Goal: Task Accomplishment & Management: Use online tool/utility

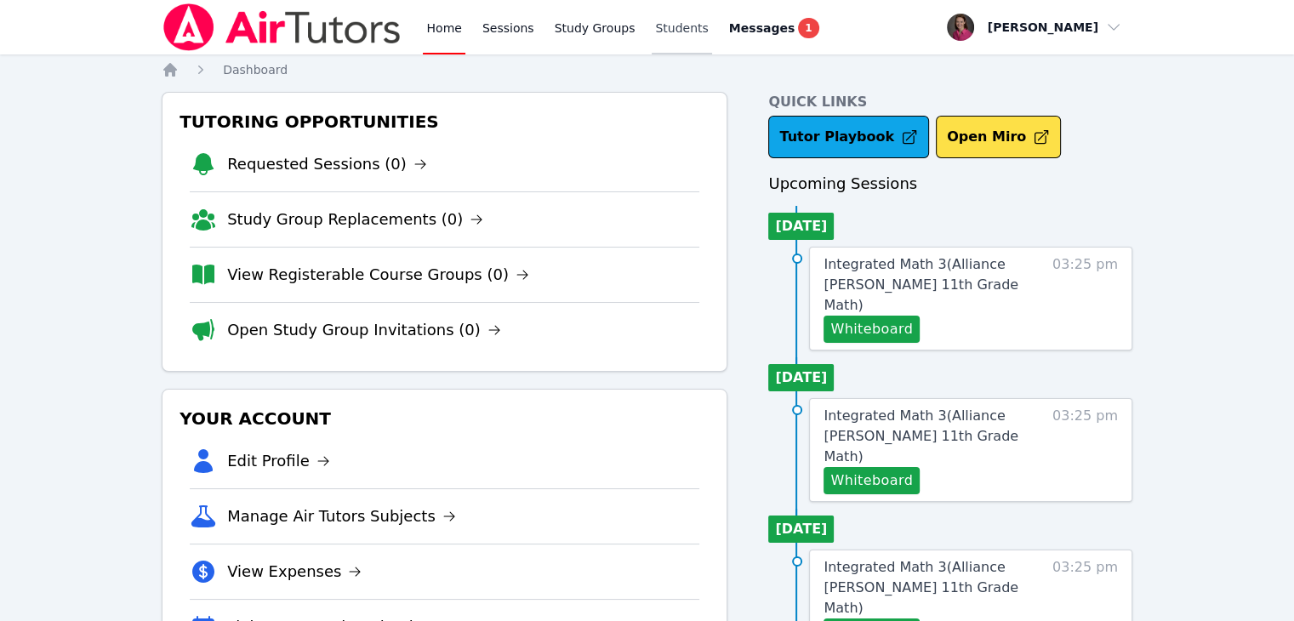
click at [652, 25] on link "Students" at bounding box center [682, 27] width 60 height 54
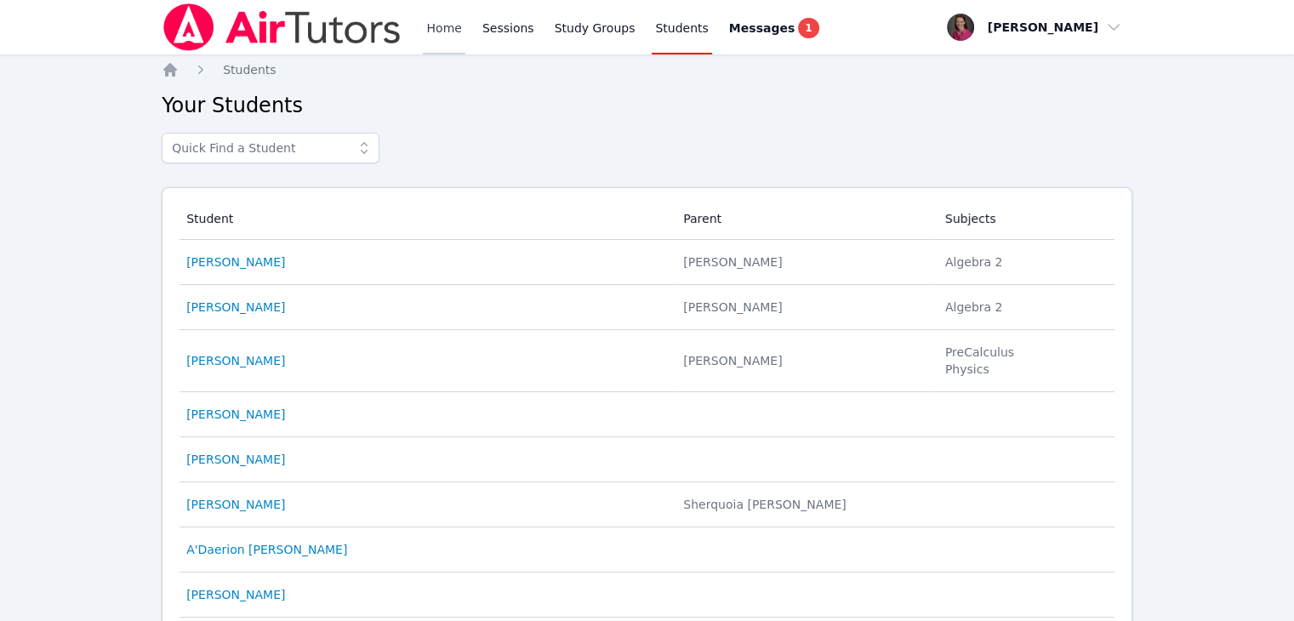
click at [445, 28] on link "Home" at bounding box center [444, 27] width 42 height 54
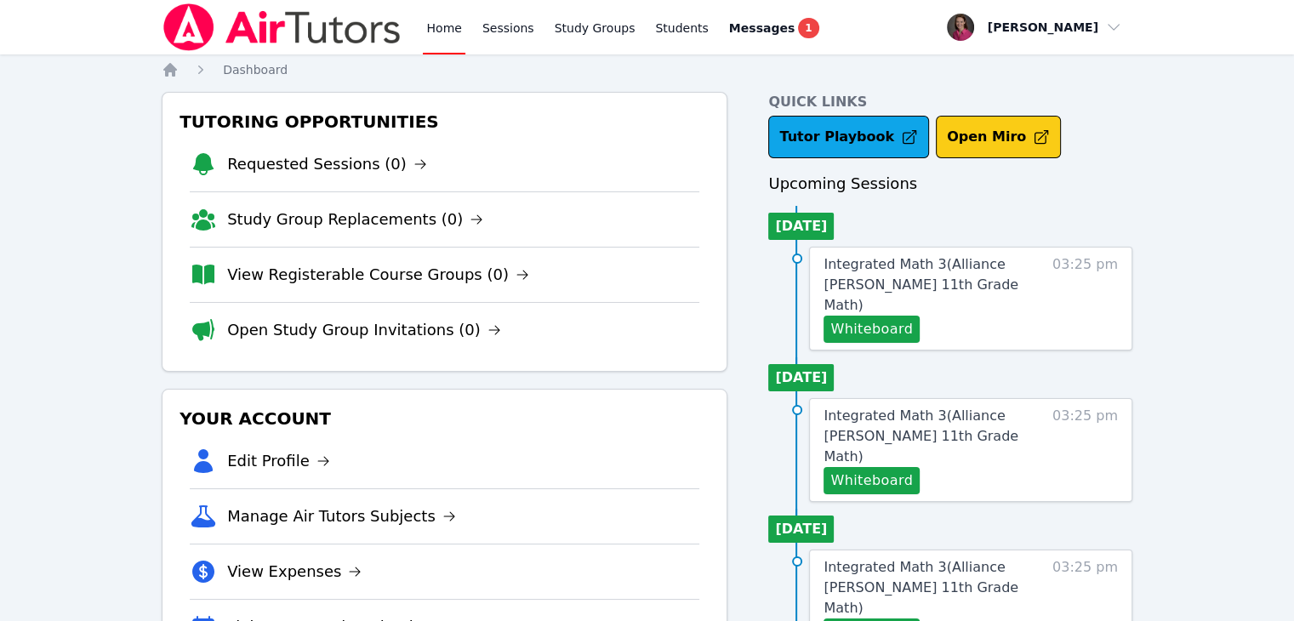
click at [665, 127] on button "Open Miro" at bounding box center [998, 137] width 125 height 43
click at [888, 316] on button "Whiteboard" at bounding box center [872, 329] width 96 height 27
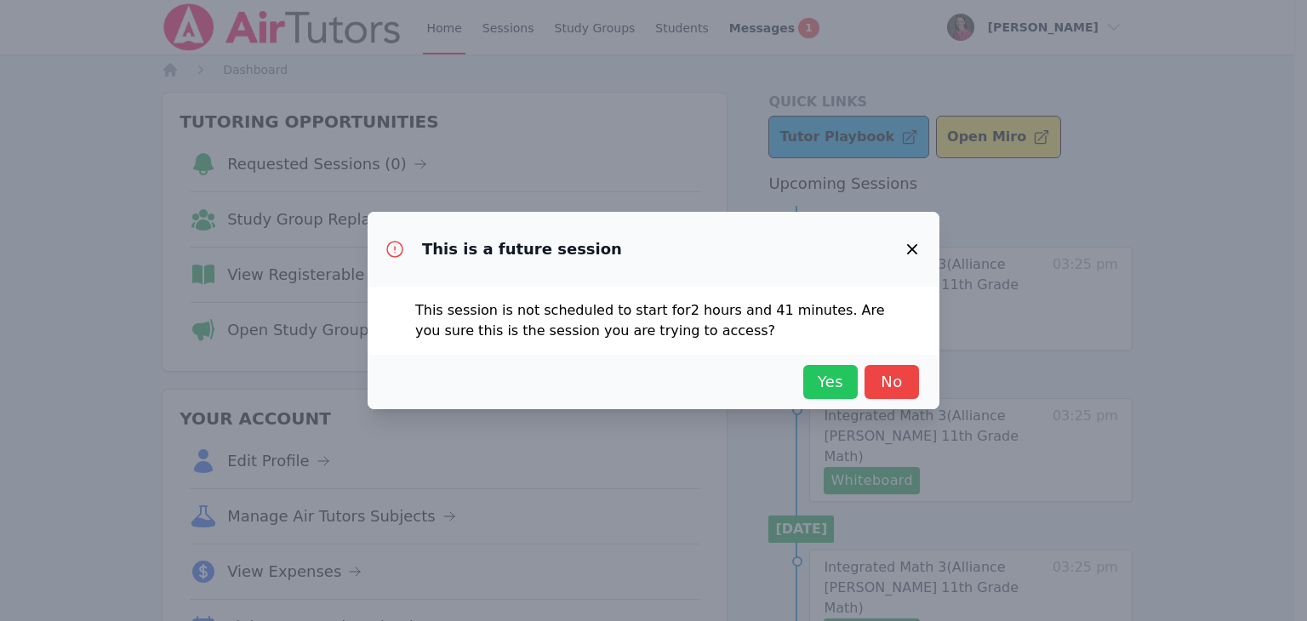
click at [821, 384] on span "Yes" at bounding box center [830, 382] width 37 height 24
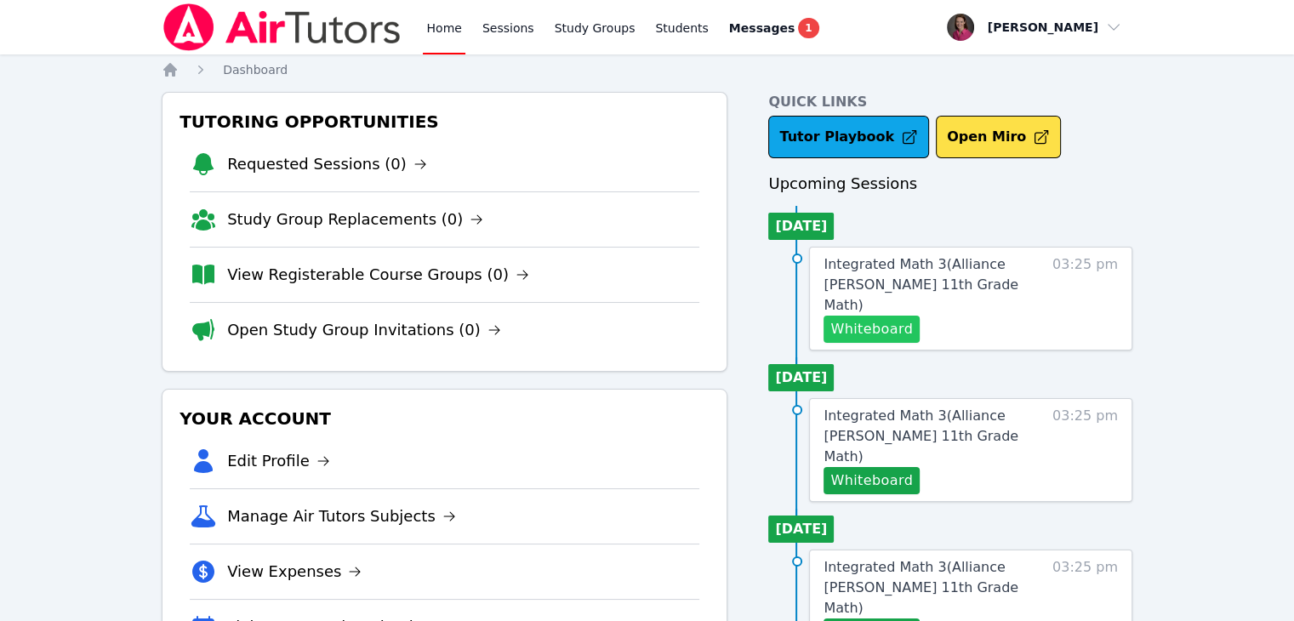
click at [868, 316] on button "Whiteboard" at bounding box center [872, 329] width 96 height 27
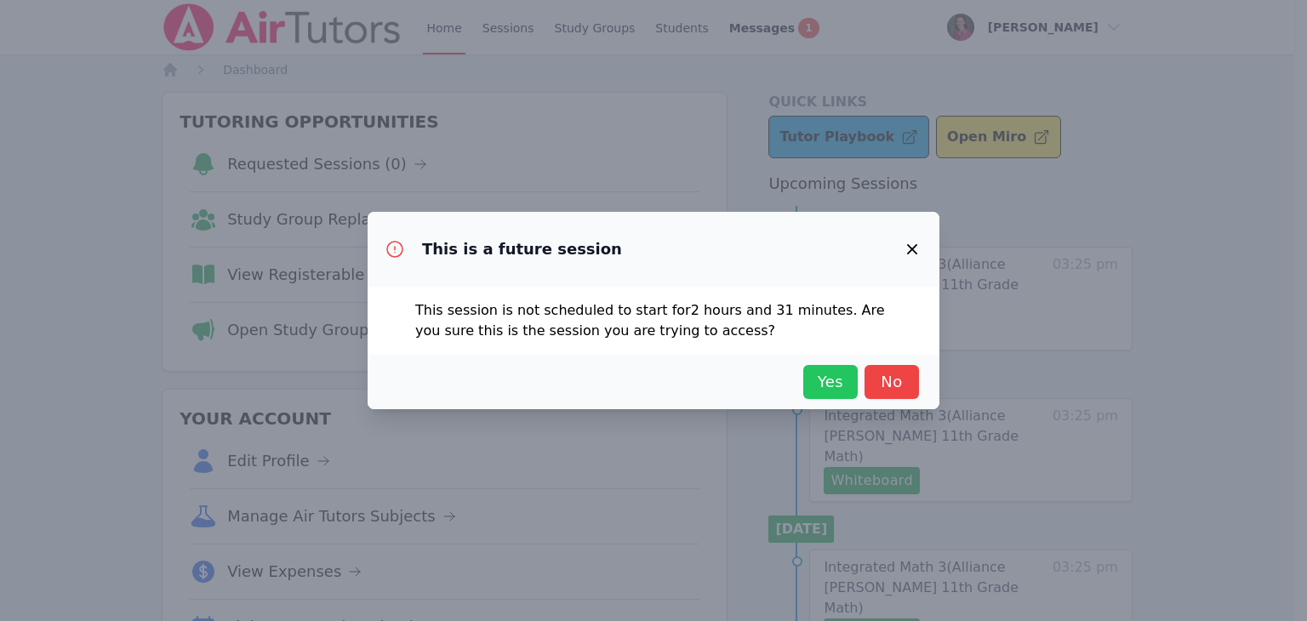
click at [826, 375] on span "Yes" at bounding box center [830, 382] width 37 height 24
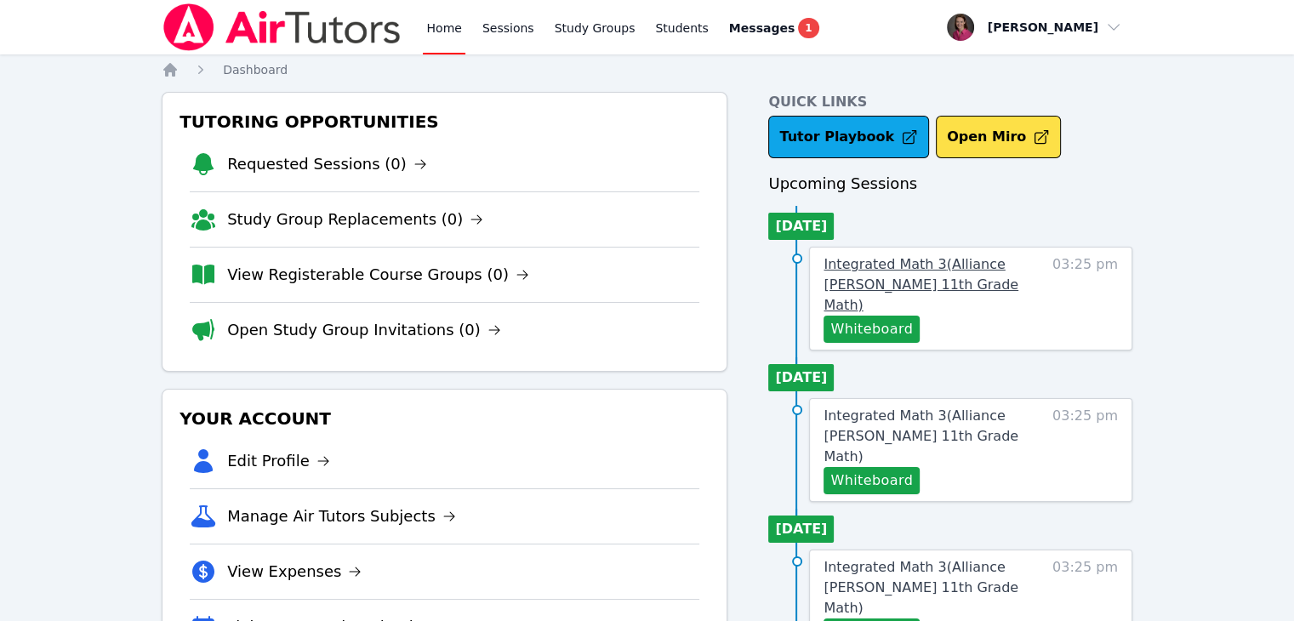
click at [863, 269] on span "Integrated Math 3 ( Alliance [PERSON_NAME] 11th Grade Math )" at bounding box center [921, 284] width 195 height 57
